Goal: Task Accomplishment & Management: Complete application form

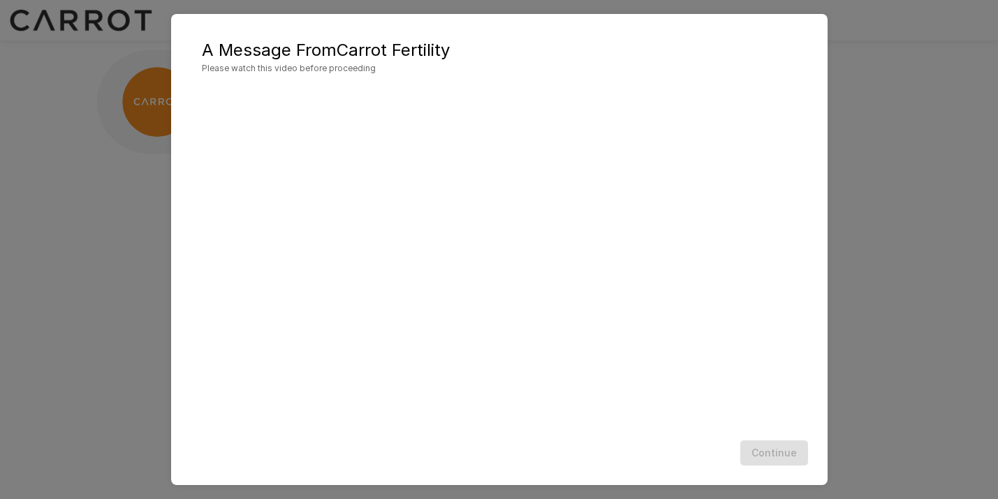
click at [589, 435] on div "Continue" at bounding box center [499, 453] width 629 height 37
click at [922, 75] on div "A Message From Carrot Fertility Please watch this video before proceeding Conti…" at bounding box center [499, 249] width 998 height 499
click at [770, 452] on button "Continue" at bounding box center [774, 454] width 68 height 26
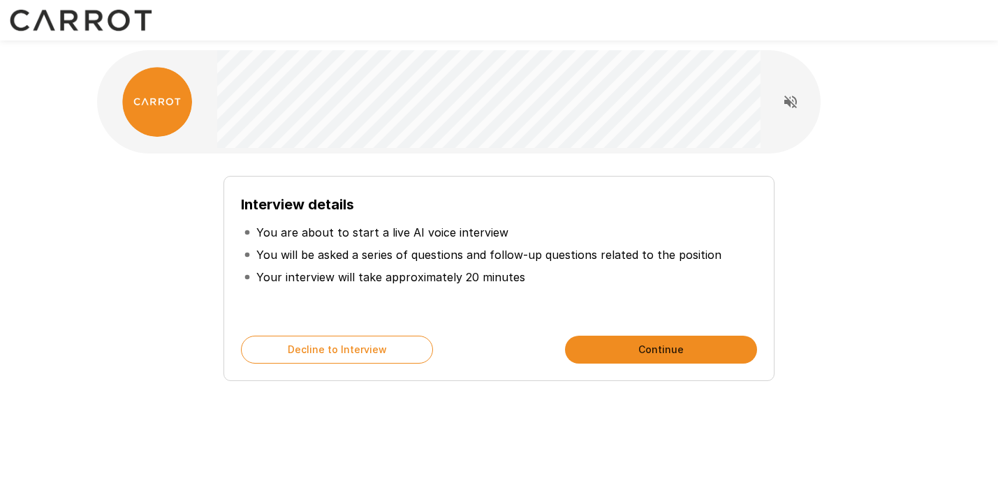
click at [639, 345] on button "Continue" at bounding box center [661, 350] width 192 height 28
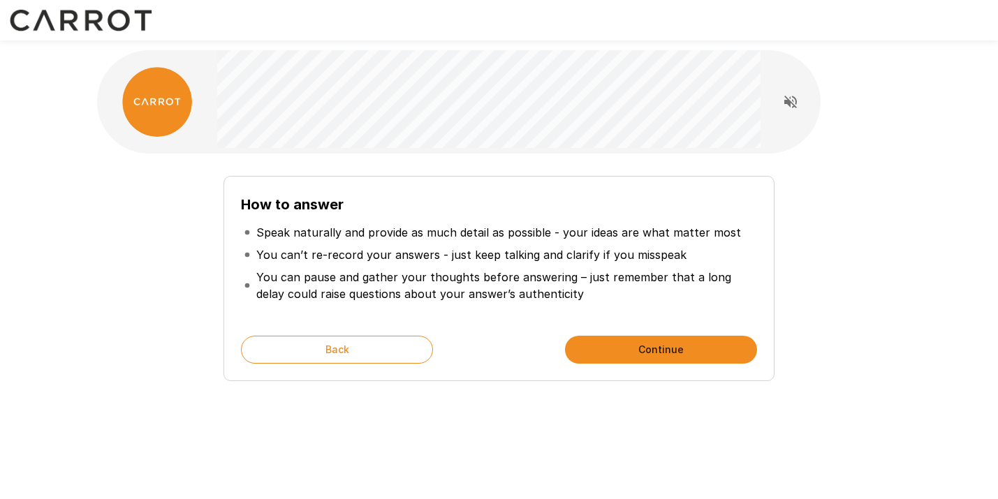
click at [674, 349] on button "Continue" at bounding box center [661, 350] width 192 height 28
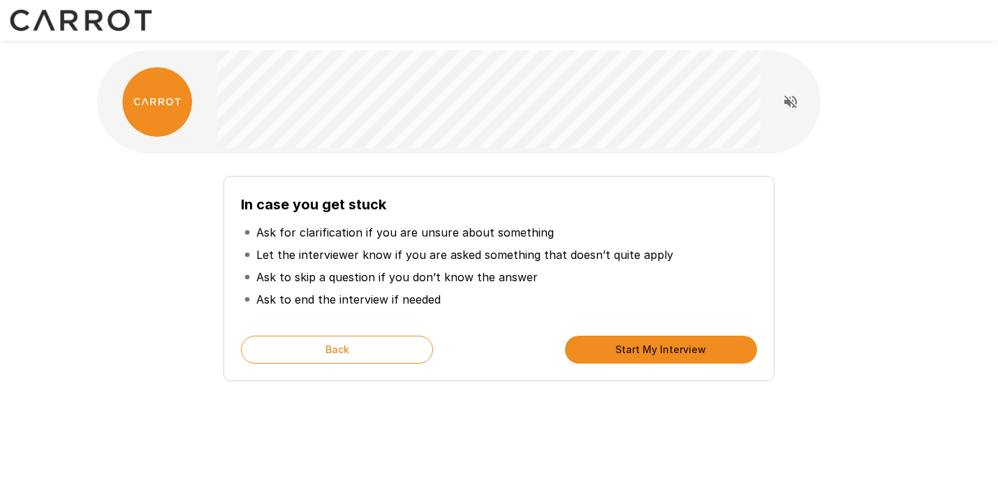
click at [674, 349] on button "Start My Interview" at bounding box center [661, 350] width 192 height 28
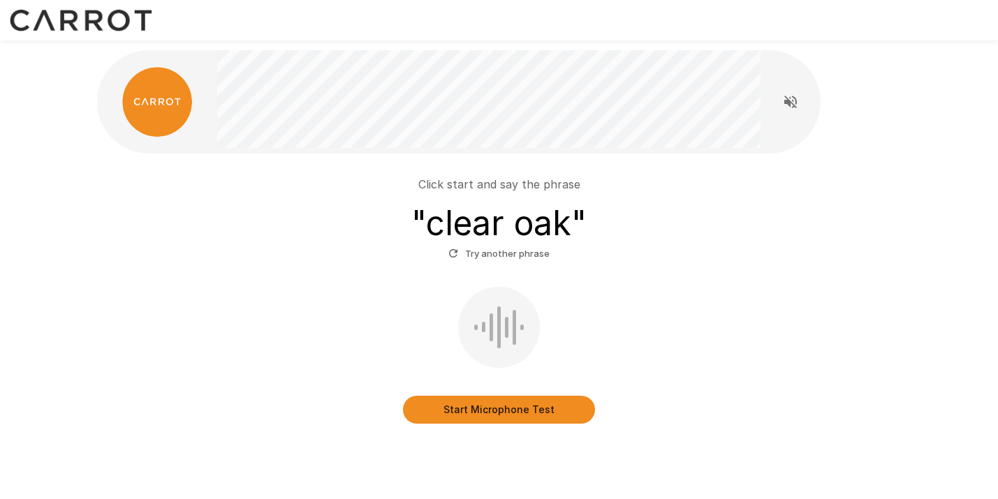
scroll to position [42, 0]
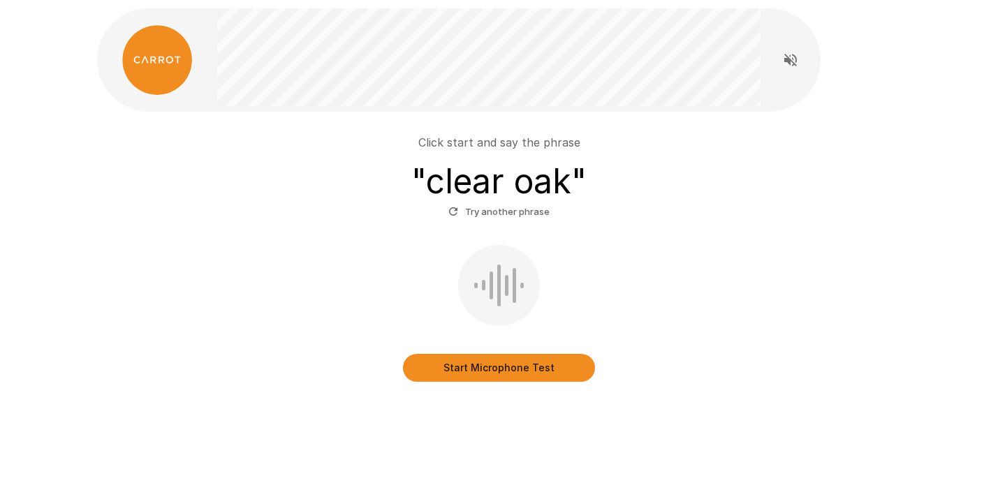
click at [508, 368] on button "Start Microphone Test" at bounding box center [499, 368] width 192 height 28
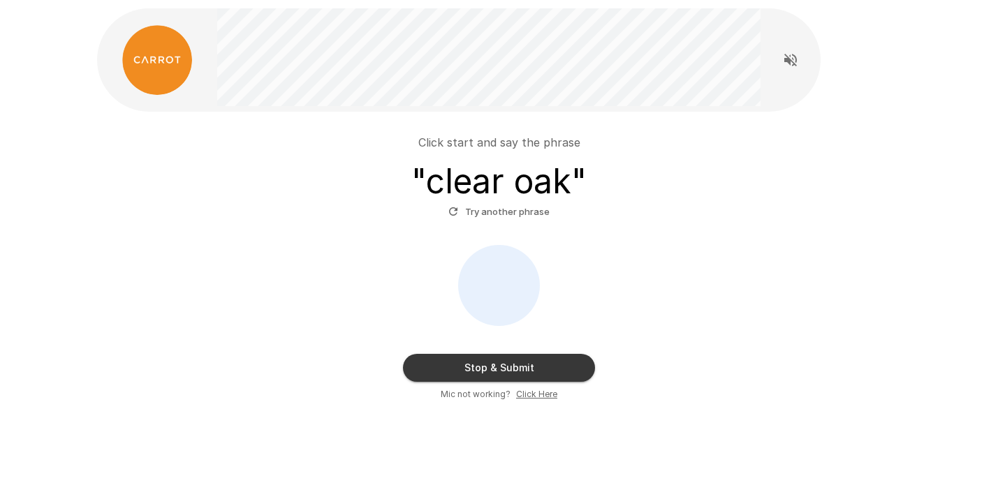
click at [508, 362] on button "Stop & Submit" at bounding box center [499, 368] width 192 height 28
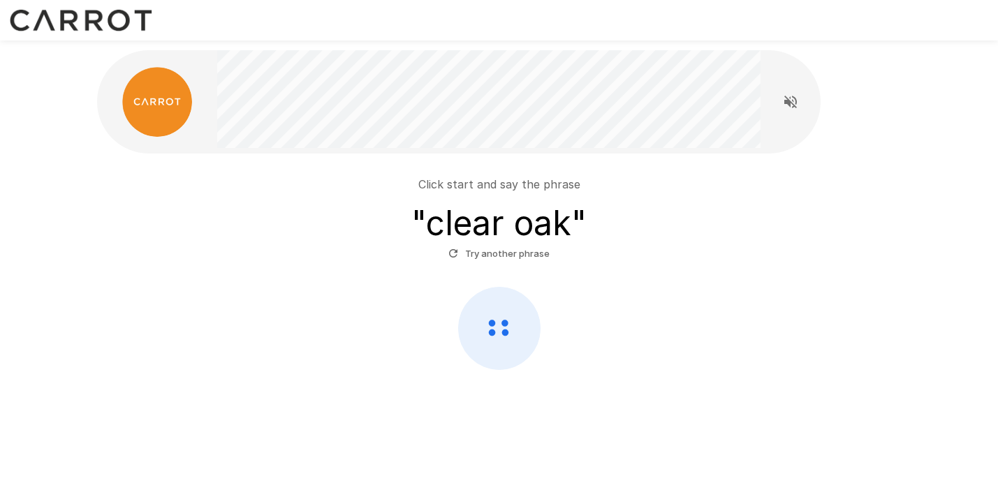
scroll to position [0, 0]
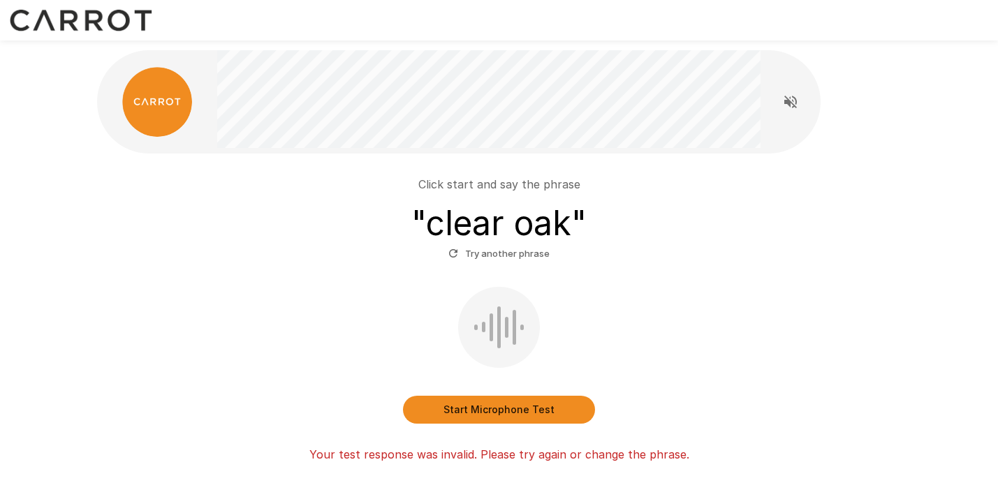
click at [488, 411] on button "Start Microphone Test" at bounding box center [499, 410] width 192 height 28
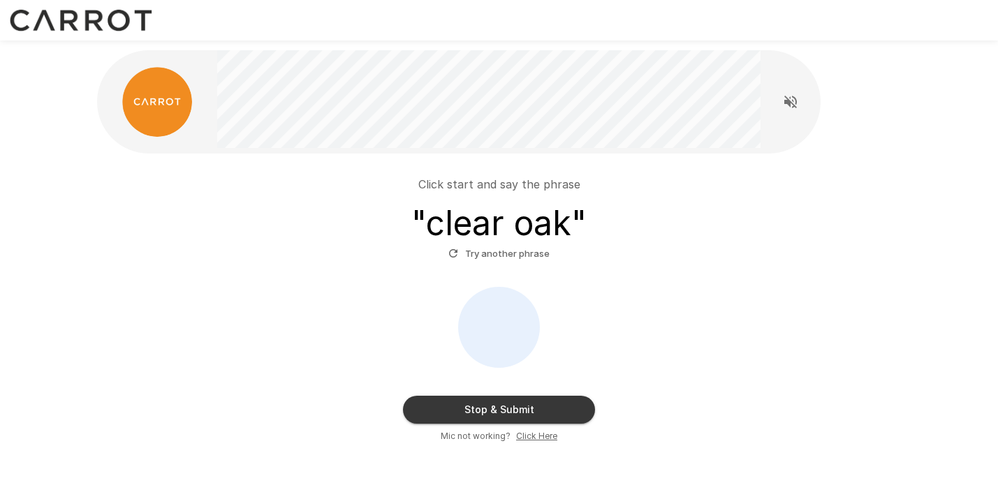
click at [490, 416] on button "Stop & Submit" at bounding box center [499, 410] width 192 height 28
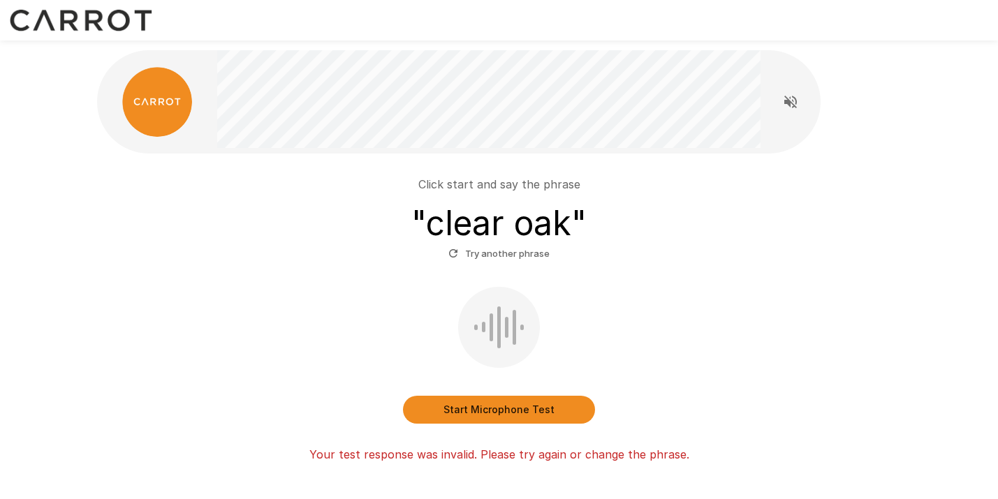
click at [490, 416] on button "Start Microphone Test" at bounding box center [499, 410] width 192 height 28
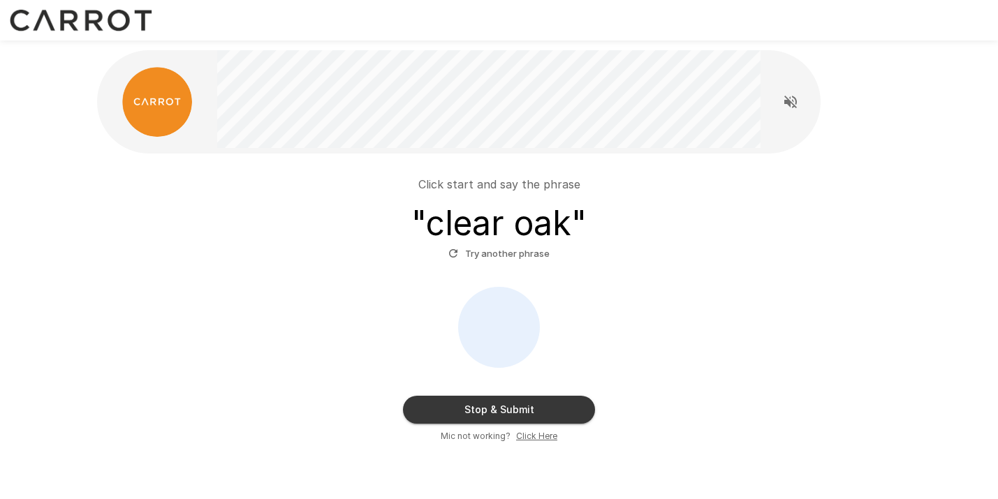
click at [490, 416] on button "Stop & Submit" at bounding box center [499, 410] width 192 height 28
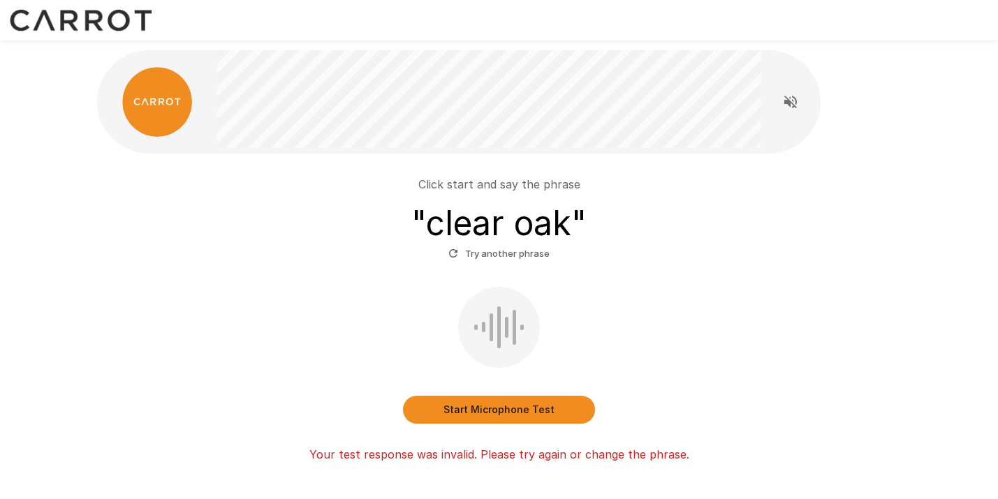
click at [490, 416] on button "Start Microphone Test" at bounding box center [499, 410] width 192 height 28
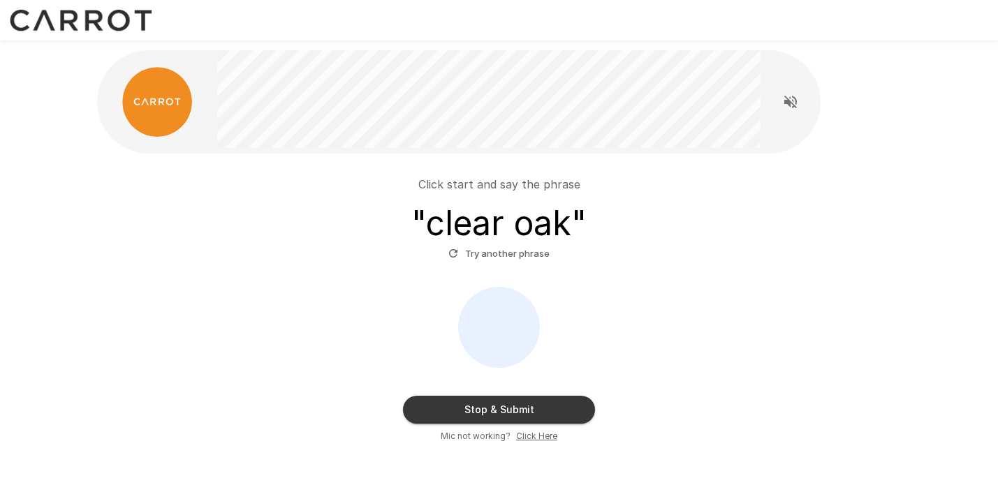
click at [481, 406] on button "Stop & Submit" at bounding box center [499, 410] width 192 height 28
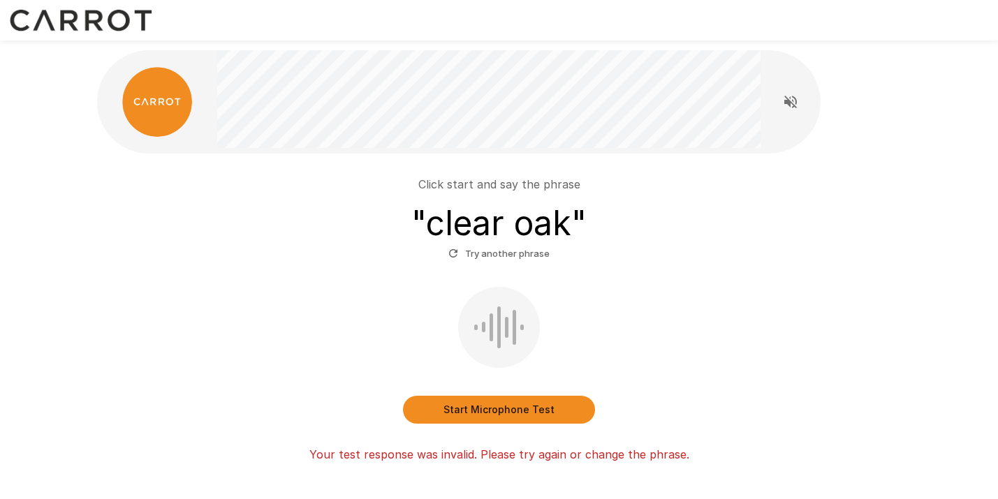
click at [485, 247] on button "Try another phrase" at bounding box center [499, 254] width 108 height 22
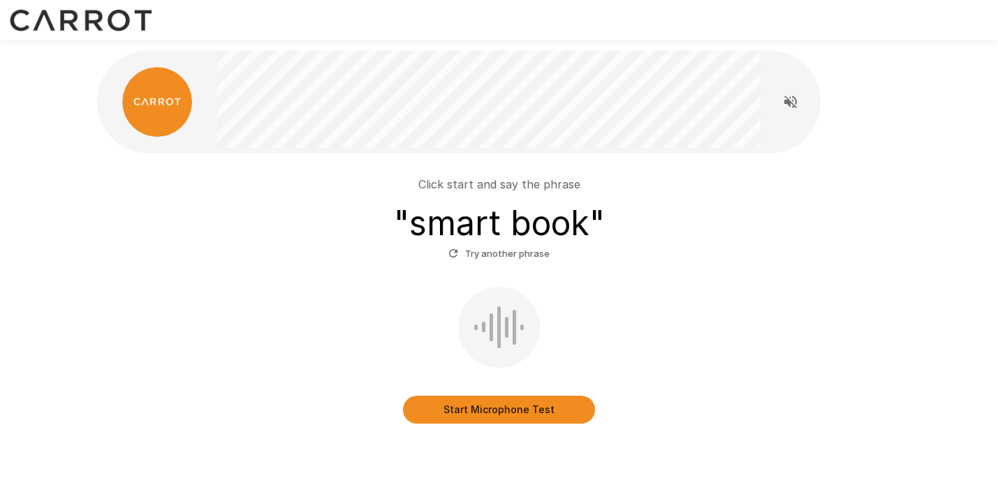
click at [482, 408] on button "Start Microphone Test" at bounding box center [499, 410] width 192 height 28
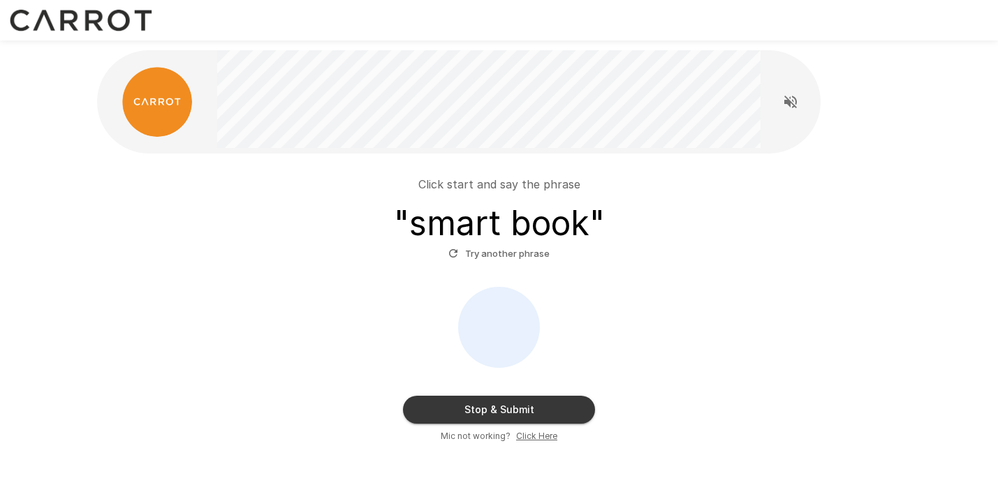
click at [482, 408] on button "Stop & Submit" at bounding box center [499, 410] width 192 height 28
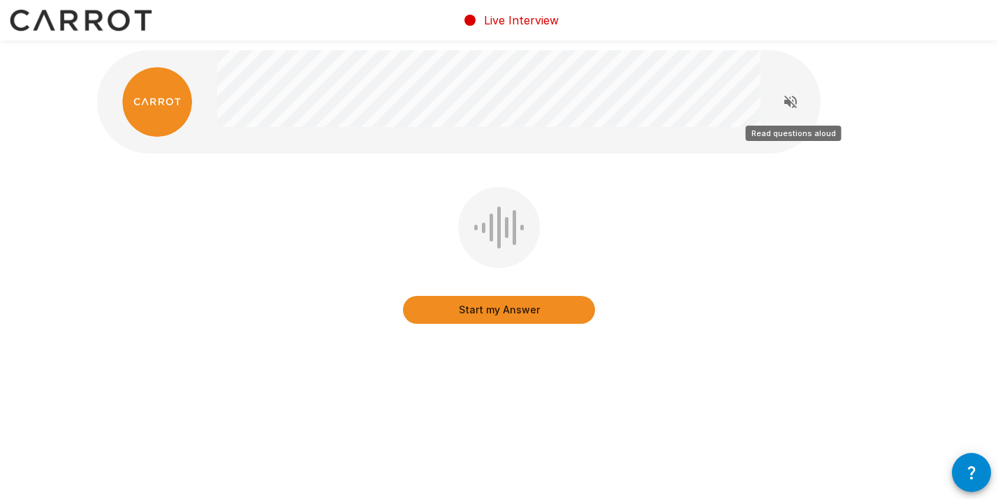
click at [788, 94] on icon "Read questions aloud" at bounding box center [790, 102] width 17 height 17
click at [521, 319] on button "Start my Answer" at bounding box center [499, 310] width 192 height 28
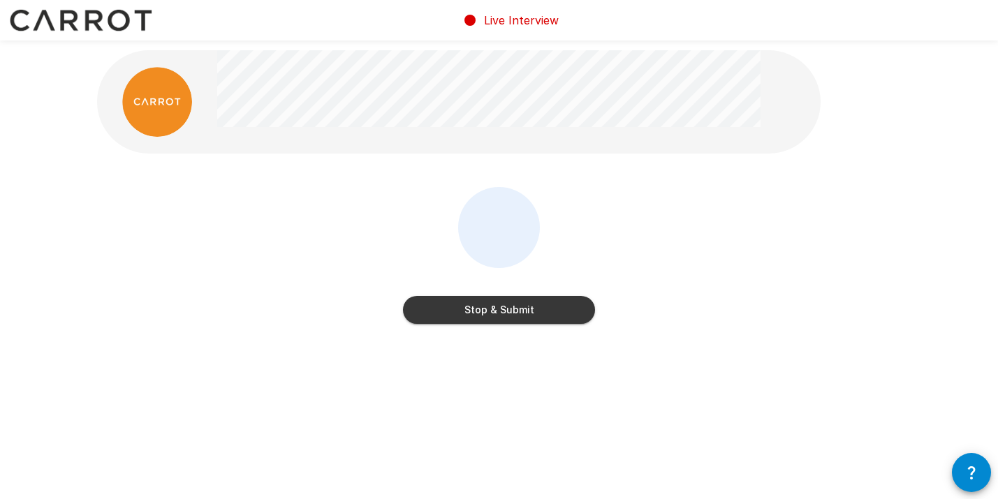
click at [530, 314] on button "Stop & Submit" at bounding box center [499, 310] width 192 height 28
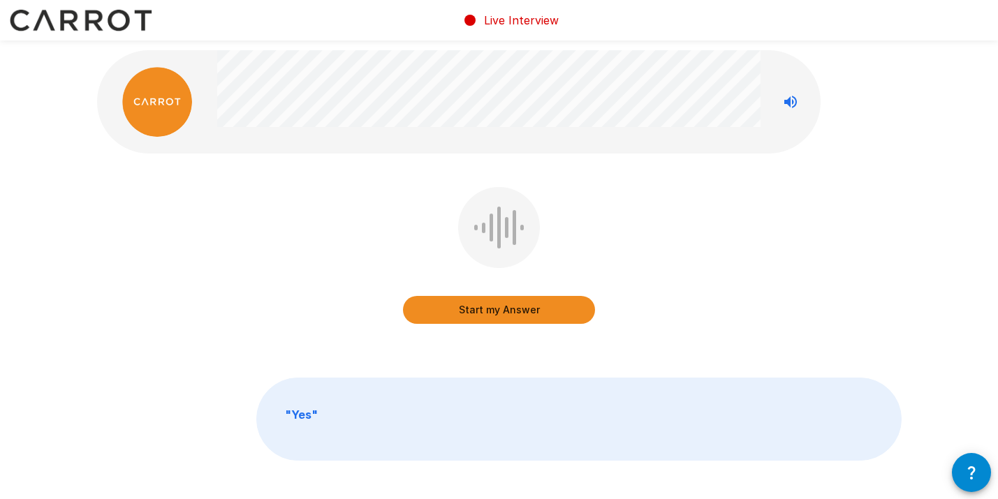
click at [509, 316] on button "Start my Answer" at bounding box center [499, 310] width 192 height 28
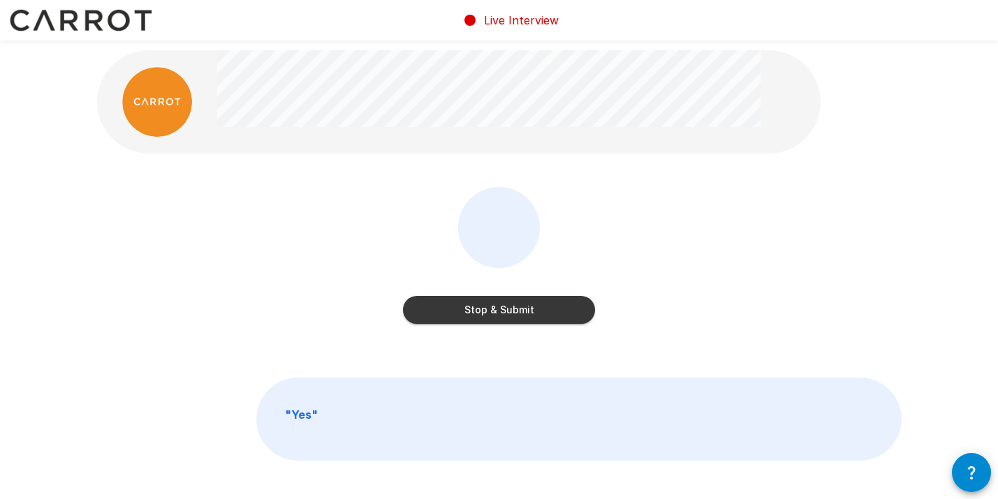
click at [519, 307] on button "Stop & Submit" at bounding box center [499, 310] width 192 height 28
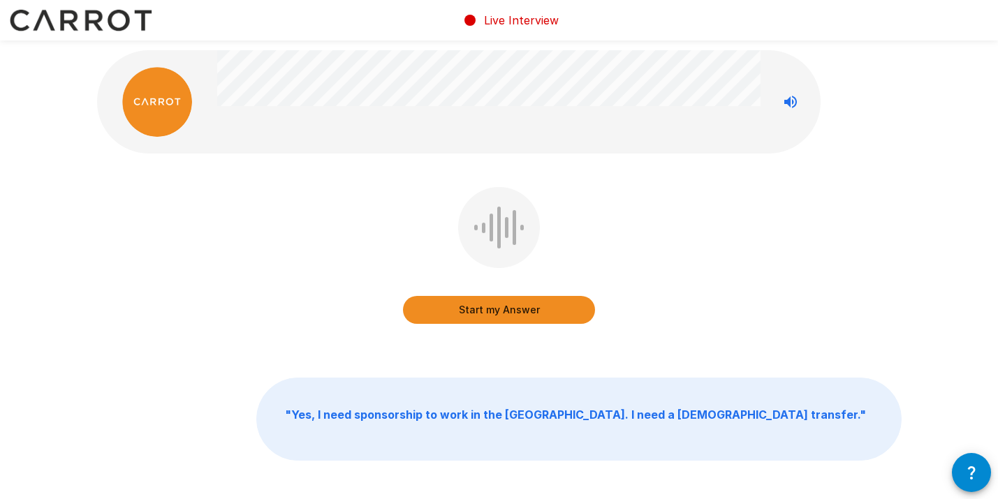
click at [485, 314] on button "Start my Answer" at bounding box center [499, 310] width 192 height 28
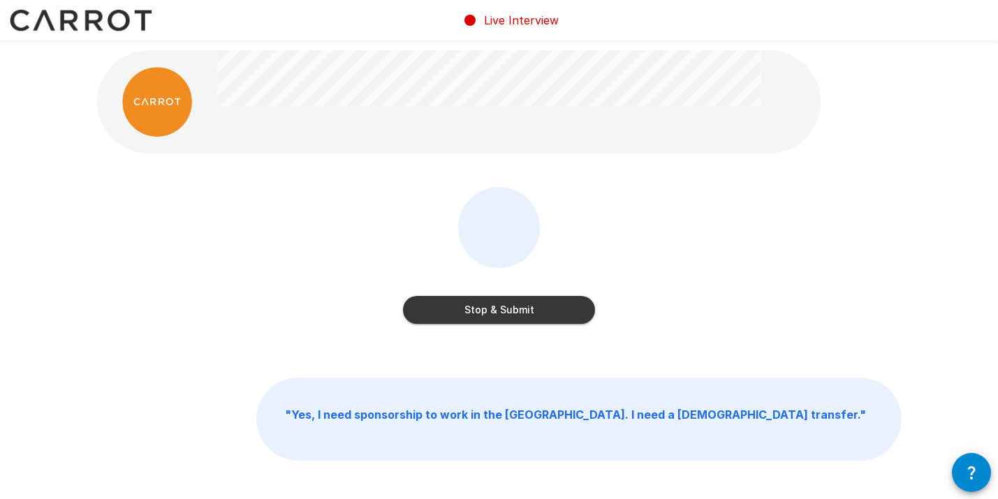
click at [485, 314] on button "Stop & Submit" at bounding box center [499, 310] width 192 height 28
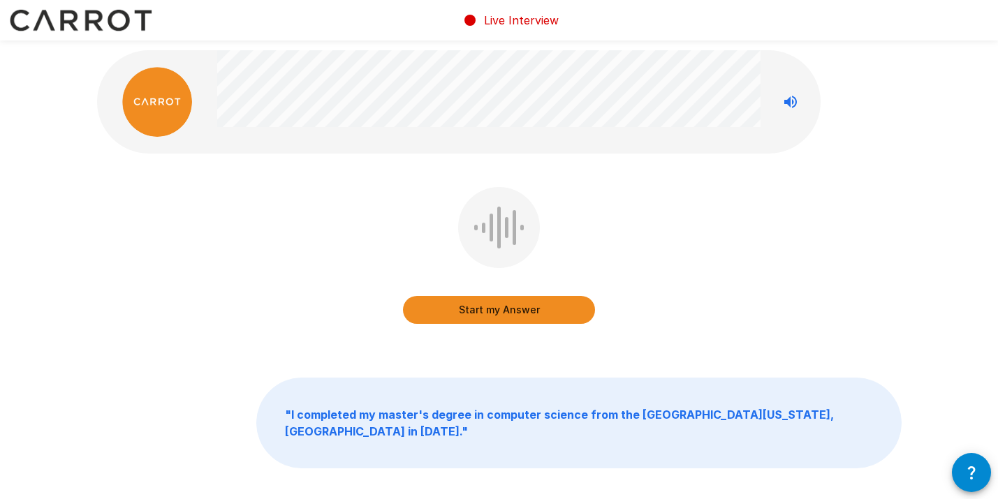
click at [485, 314] on button "Start my Answer" at bounding box center [499, 310] width 192 height 28
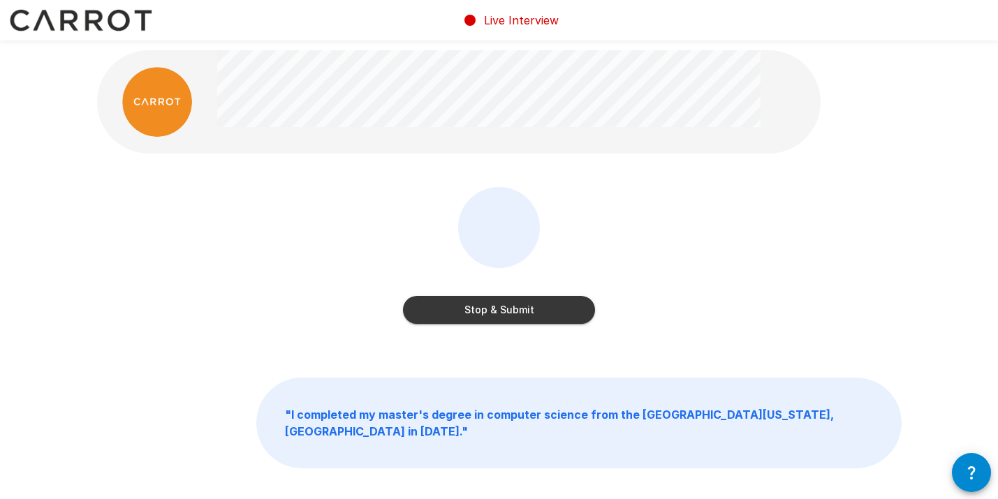
click at [485, 314] on button "Stop & Submit" at bounding box center [499, 310] width 192 height 28
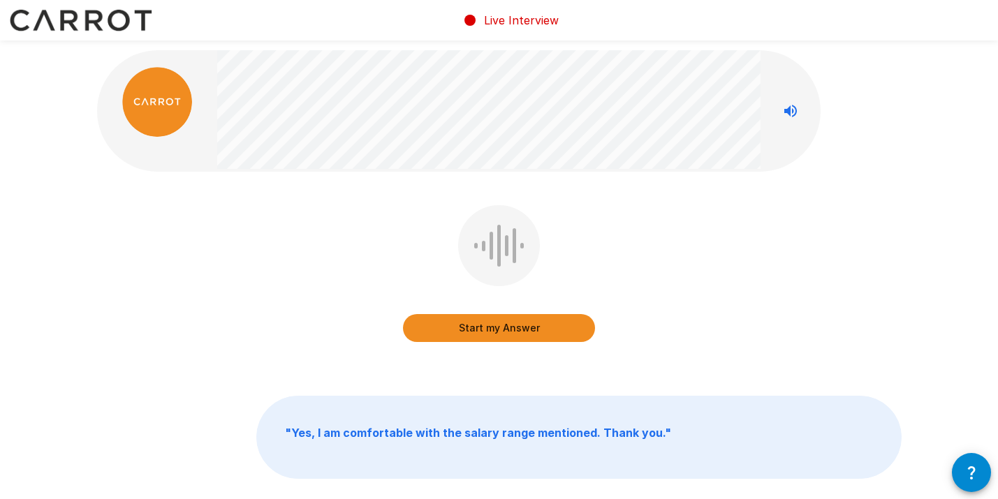
click at [473, 327] on button "Start my Answer" at bounding box center [499, 328] width 192 height 28
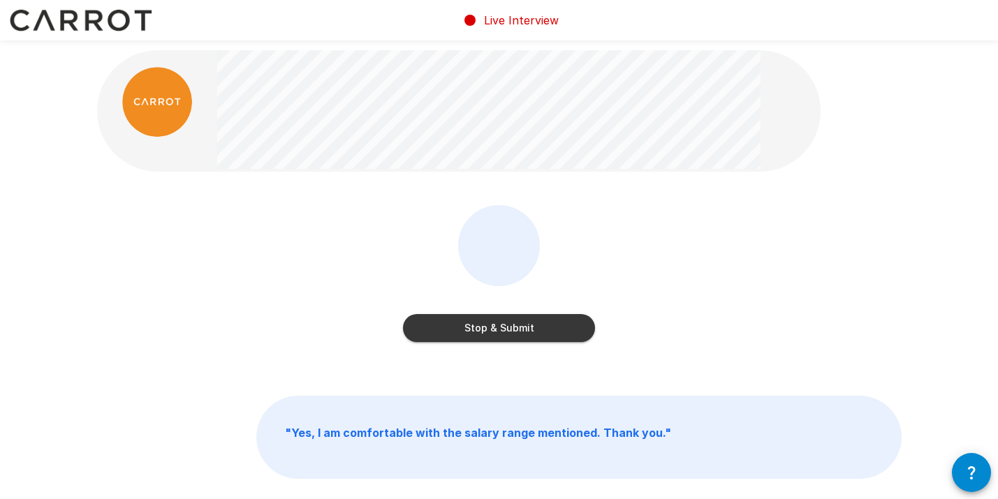
click at [483, 330] on button "Stop & Submit" at bounding box center [499, 328] width 192 height 28
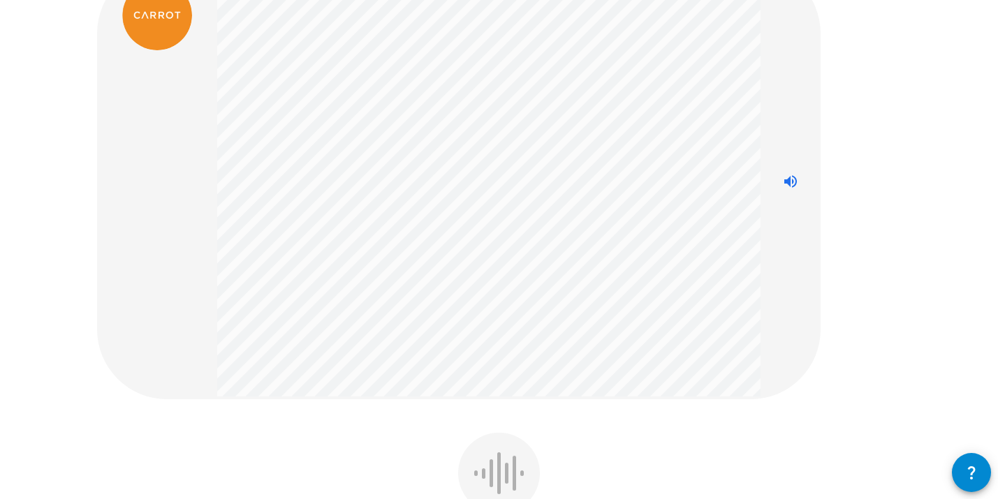
scroll to position [249, 0]
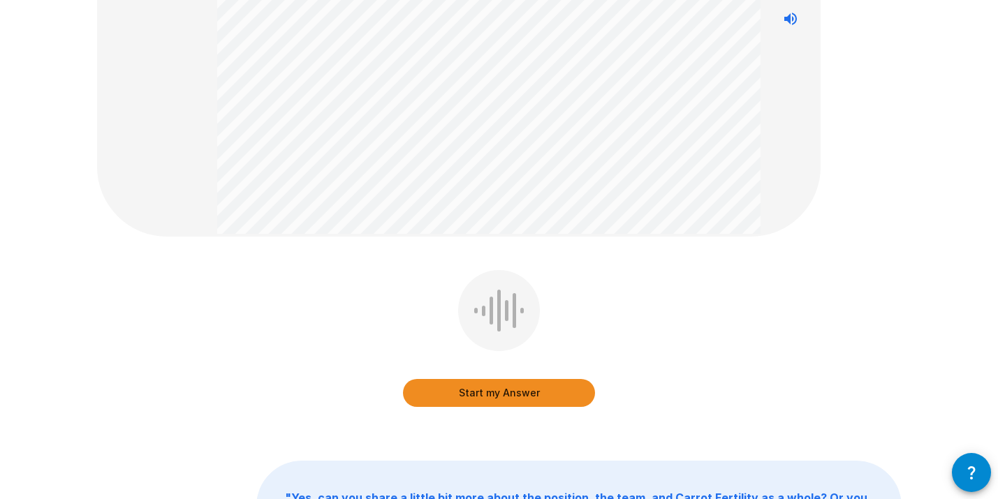
click at [506, 386] on button "Start my Answer" at bounding box center [499, 393] width 192 height 28
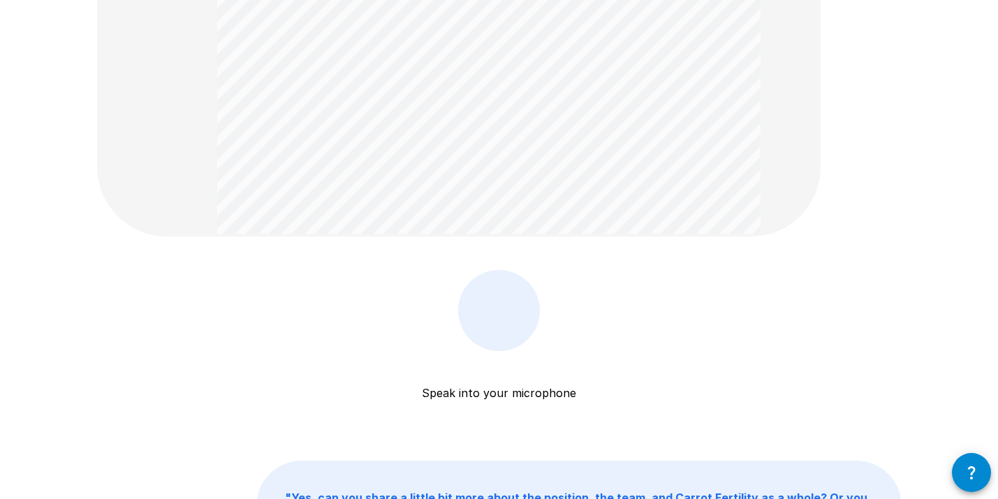
click at [506, 386] on p "Speak into your microphone" at bounding box center [499, 376] width 154 height 50
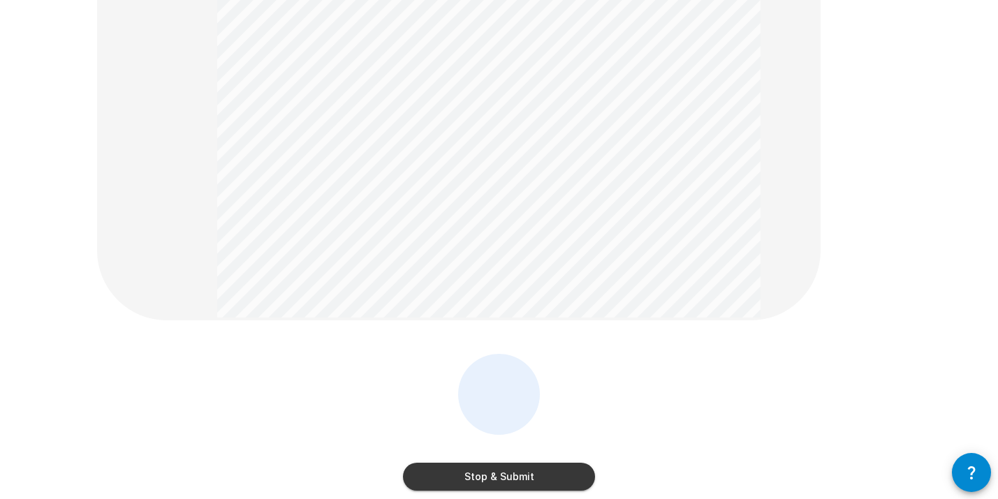
scroll to position [126, 0]
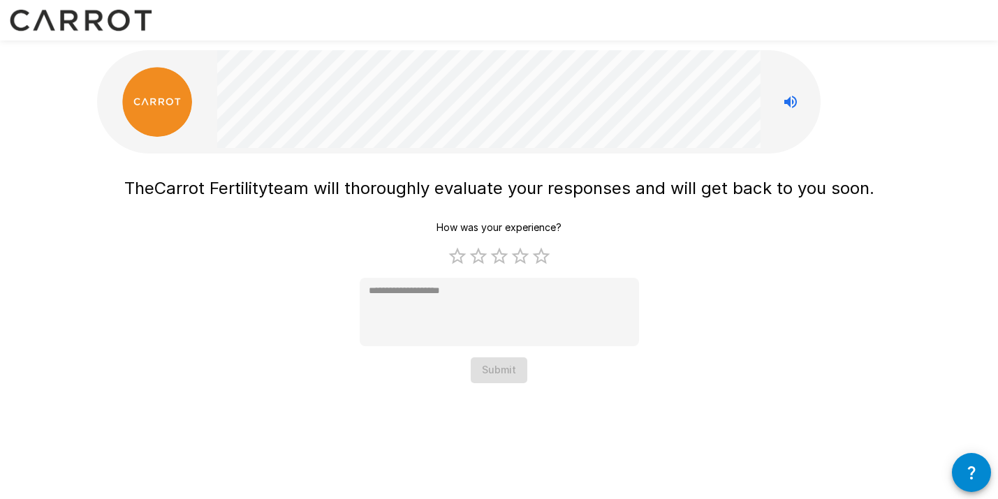
scroll to position [0, 0]
click at [543, 258] on label "5 Stars" at bounding box center [541, 256] width 21 height 21
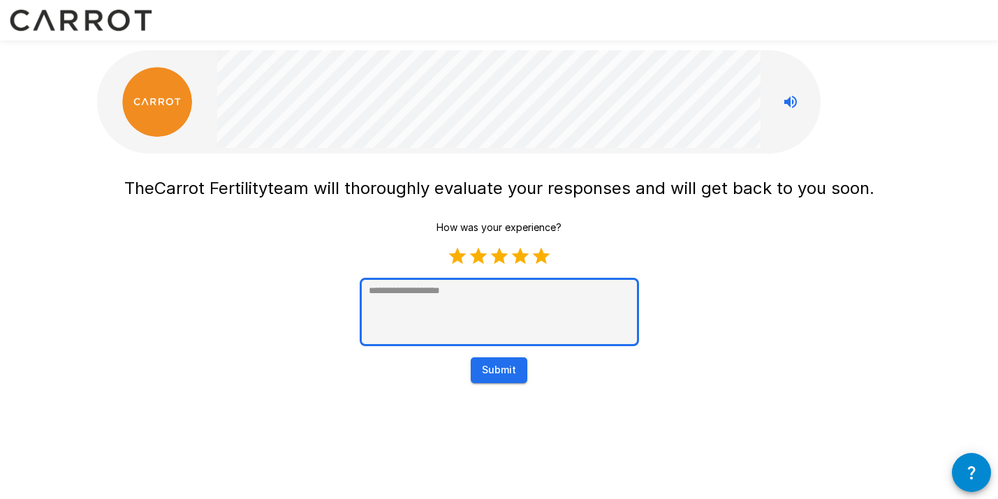
click at [480, 310] on textarea at bounding box center [499, 312] width 279 height 68
type textarea "*"
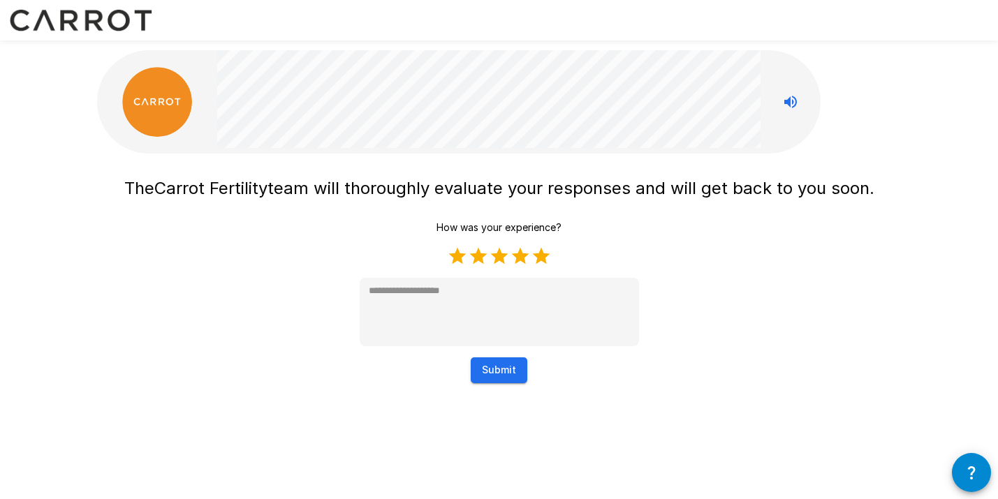
click at [495, 364] on button "Submit" at bounding box center [499, 371] width 57 height 26
